Goal: Task Accomplishment & Management: Manage account settings

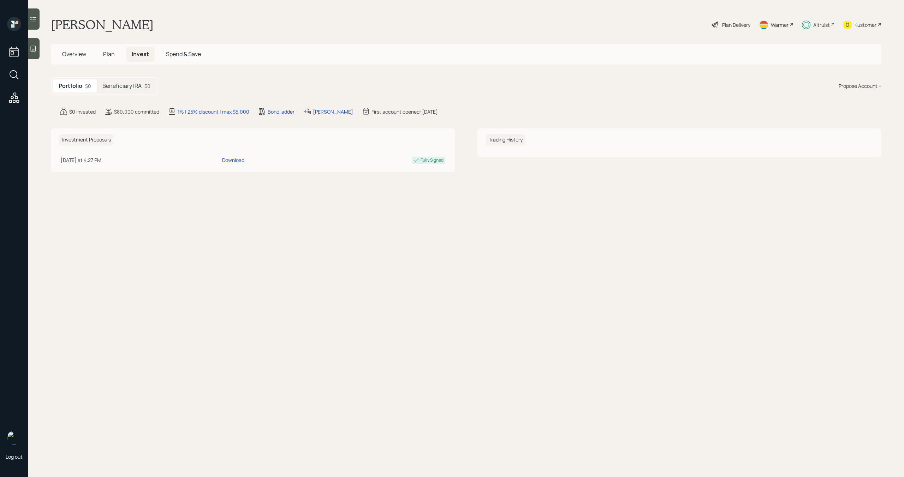
click at [144, 84] on div "$0" at bounding box center [147, 85] width 6 height 7
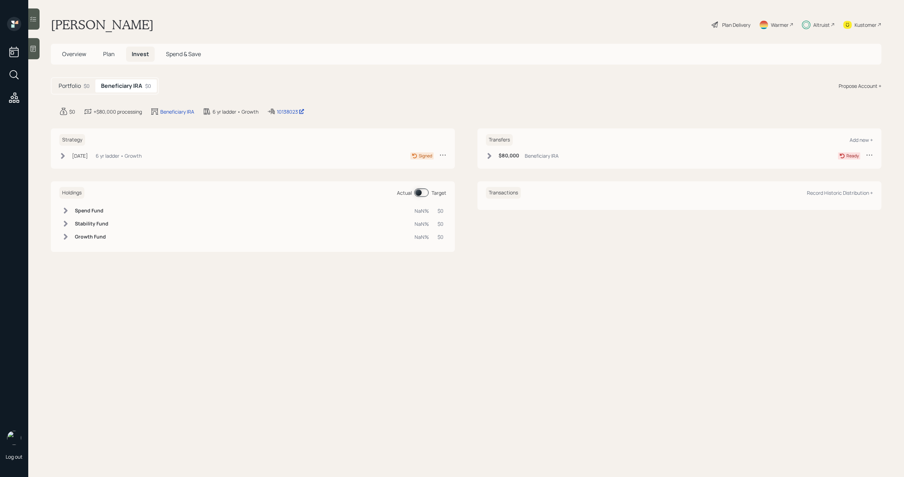
click at [487, 159] on icon at bounding box center [489, 156] width 7 height 7
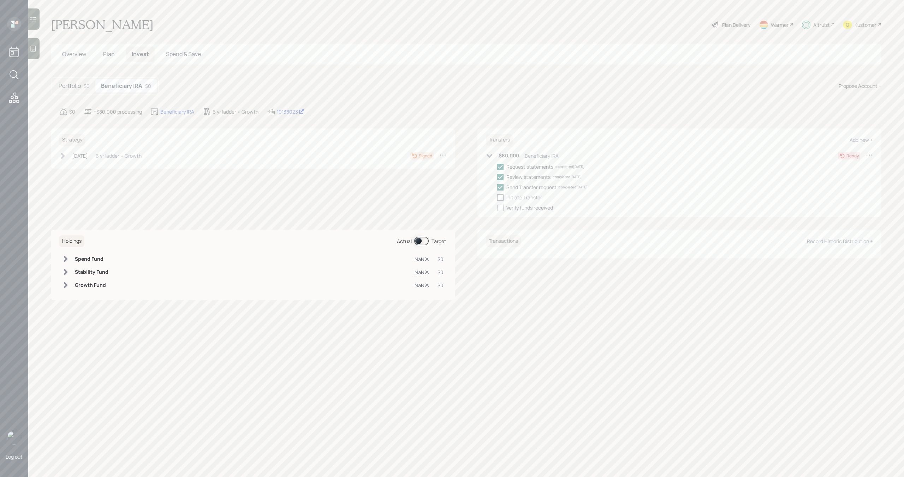
click at [504, 196] on label at bounding box center [501, 197] width 9 height 7
click at [497, 197] on input "checkbox" at bounding box center [497, 197] width 0 height 0
checkbox input "true"
